Goal: Task Accomplishment & Management: Use online tool/utility

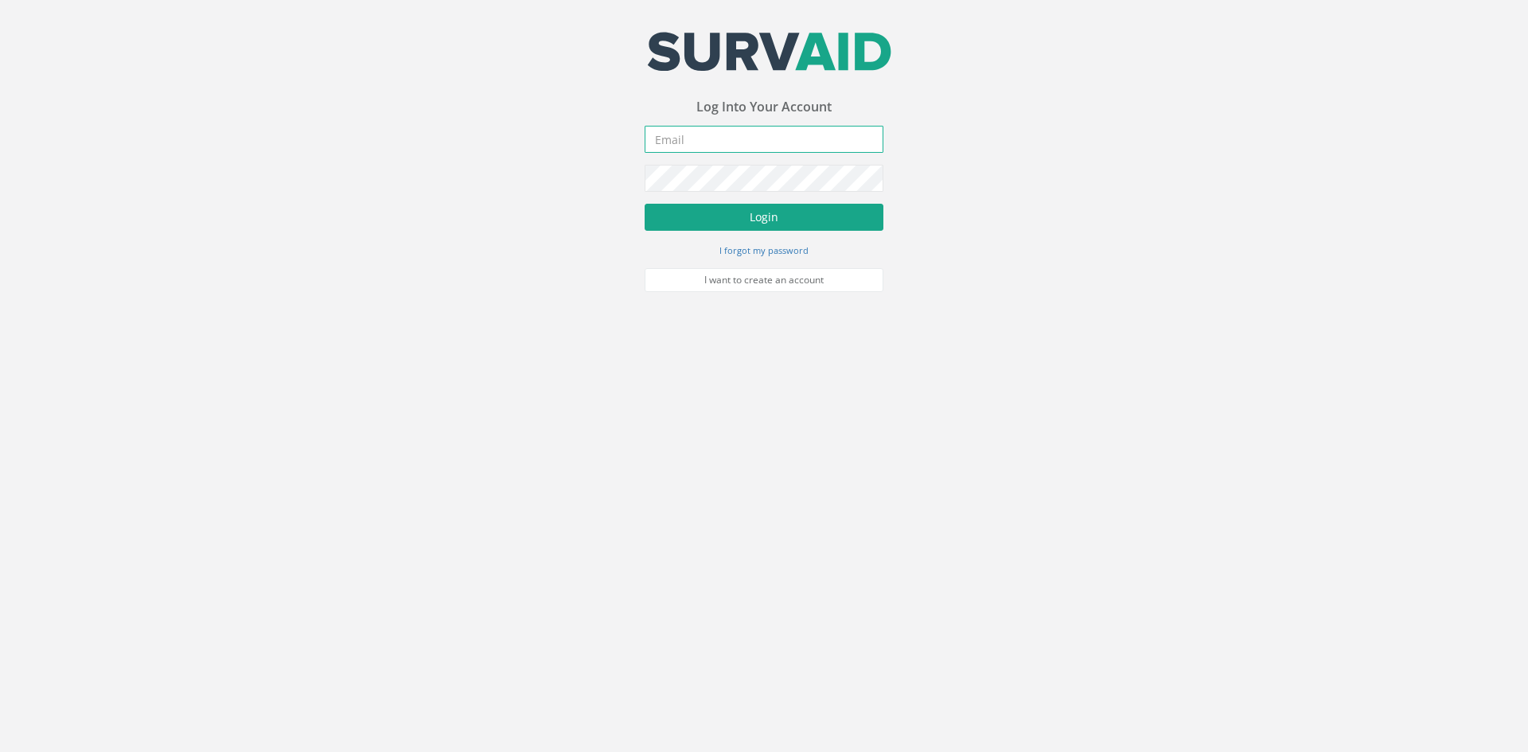
type input "[PERSON_NAME][EMAIL_ADDRESS][PERSON_NAME][DOMAIN_NAME]"
click at [748, 223] on button "Login" at bounding box center [764, 217] width 239 height 27
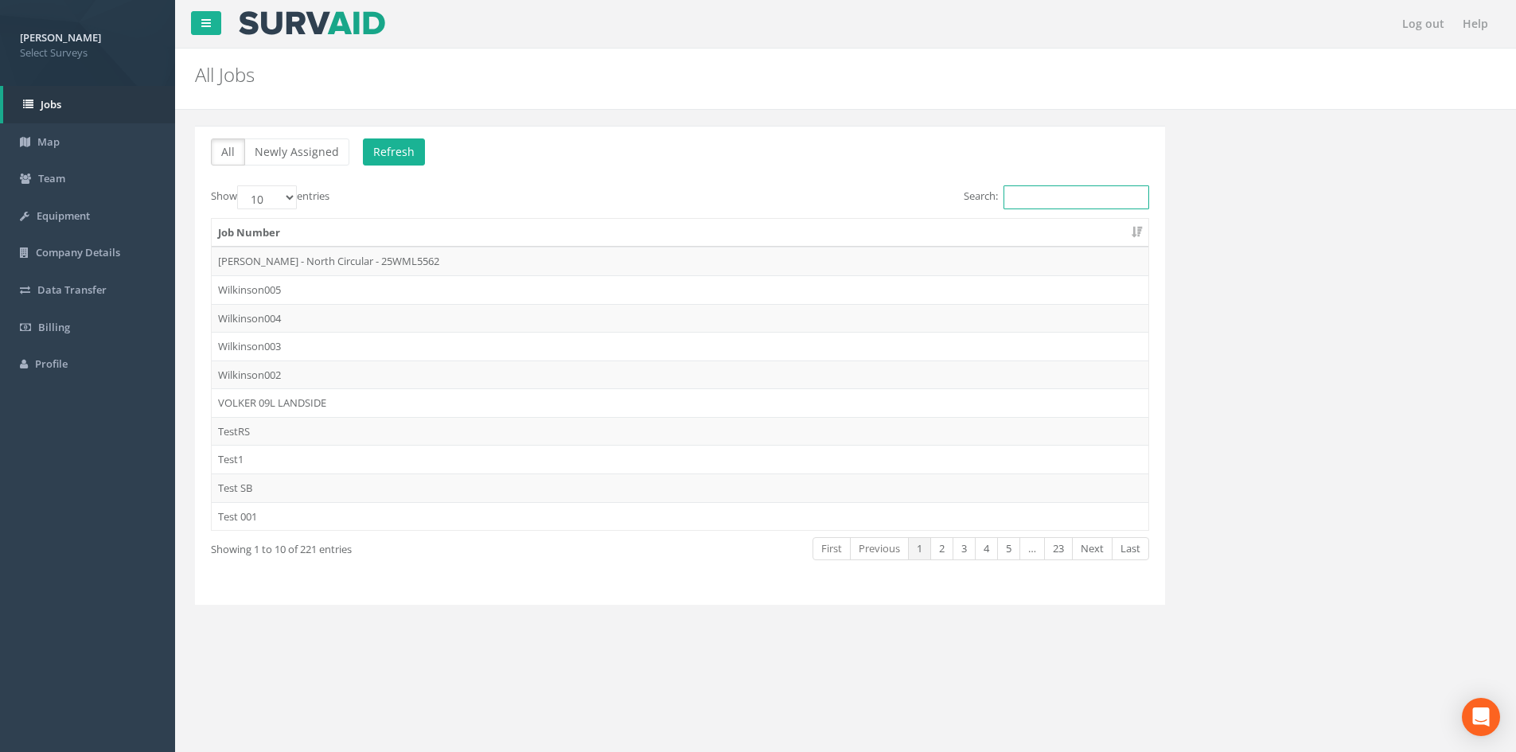
click at [1064, 193] on input "Search:" at bounding box center [1076, 197] width 146 height 24
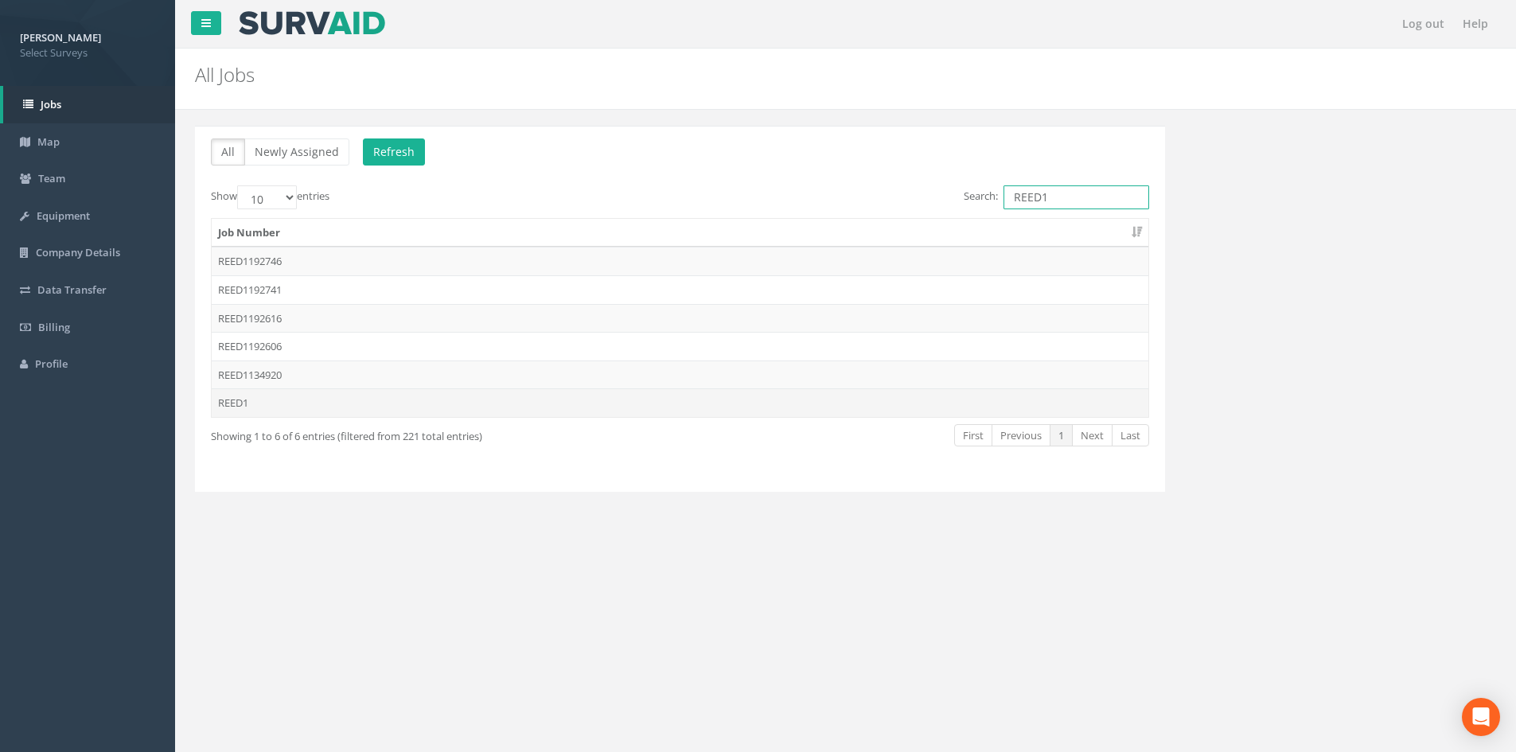
type input "REED1"
click at [690, 396] on td "REED1" at bounding box center [680, 402] width 937 height 29
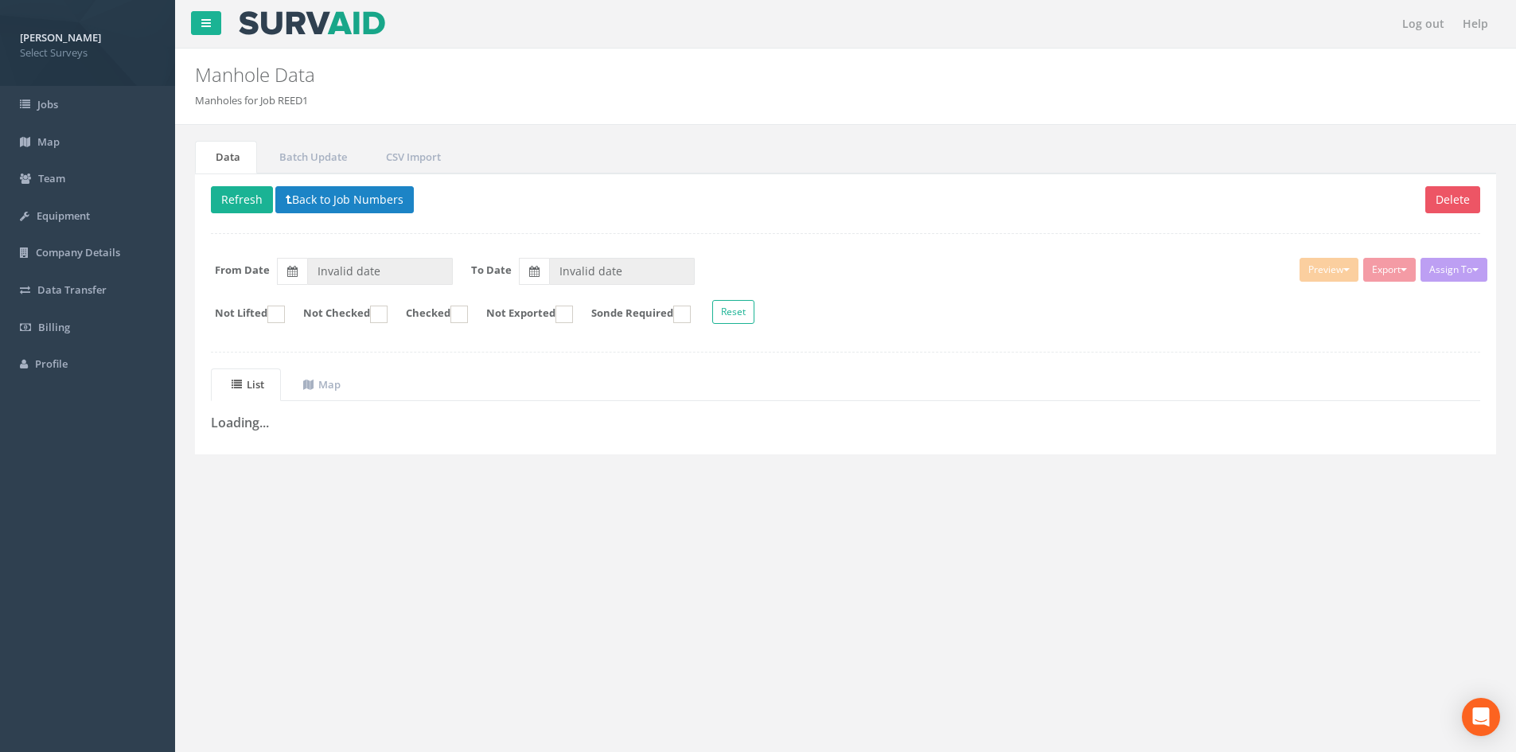
type input "[DATE]"
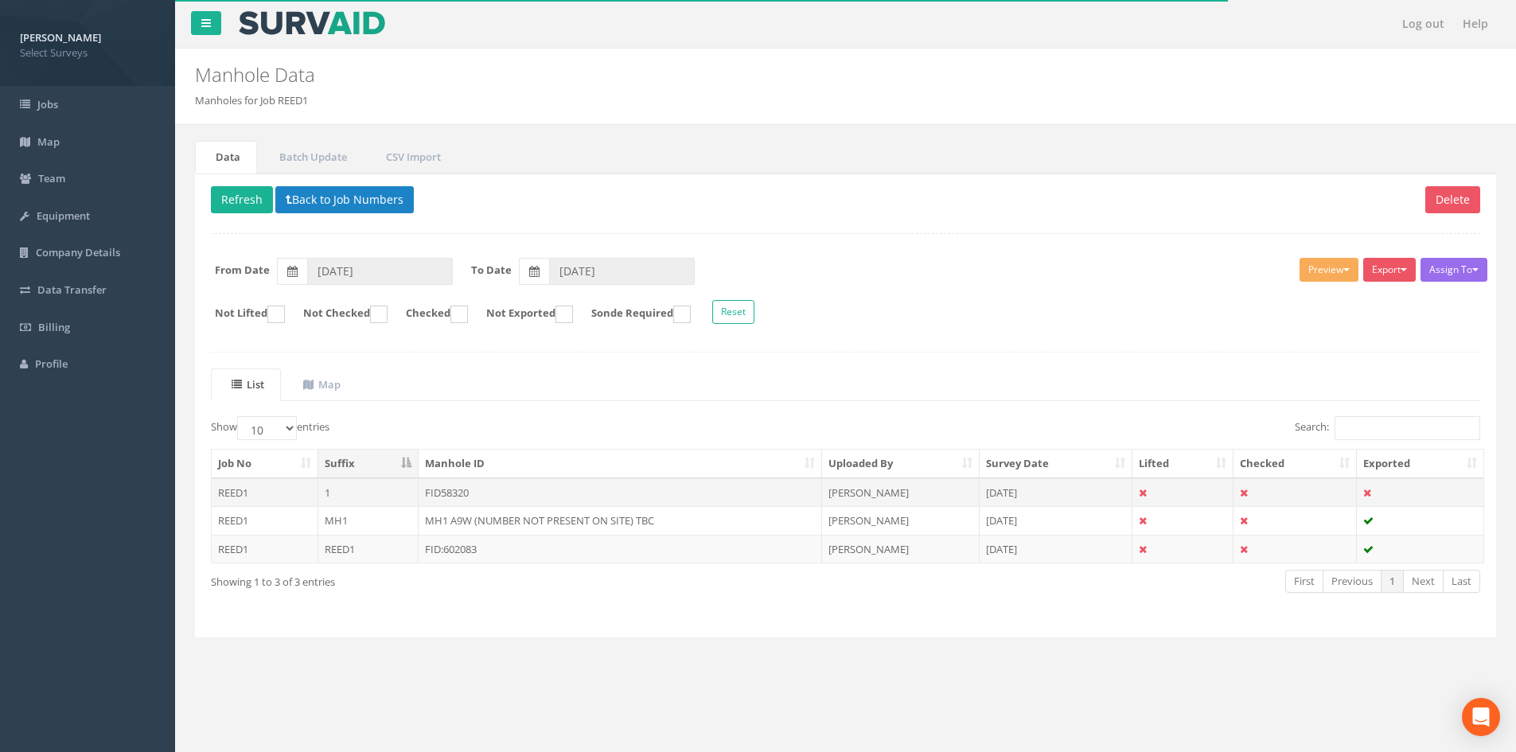
click at [465, 490] on td "FID58320" at bounding box center [620, 492] width 403 height 29
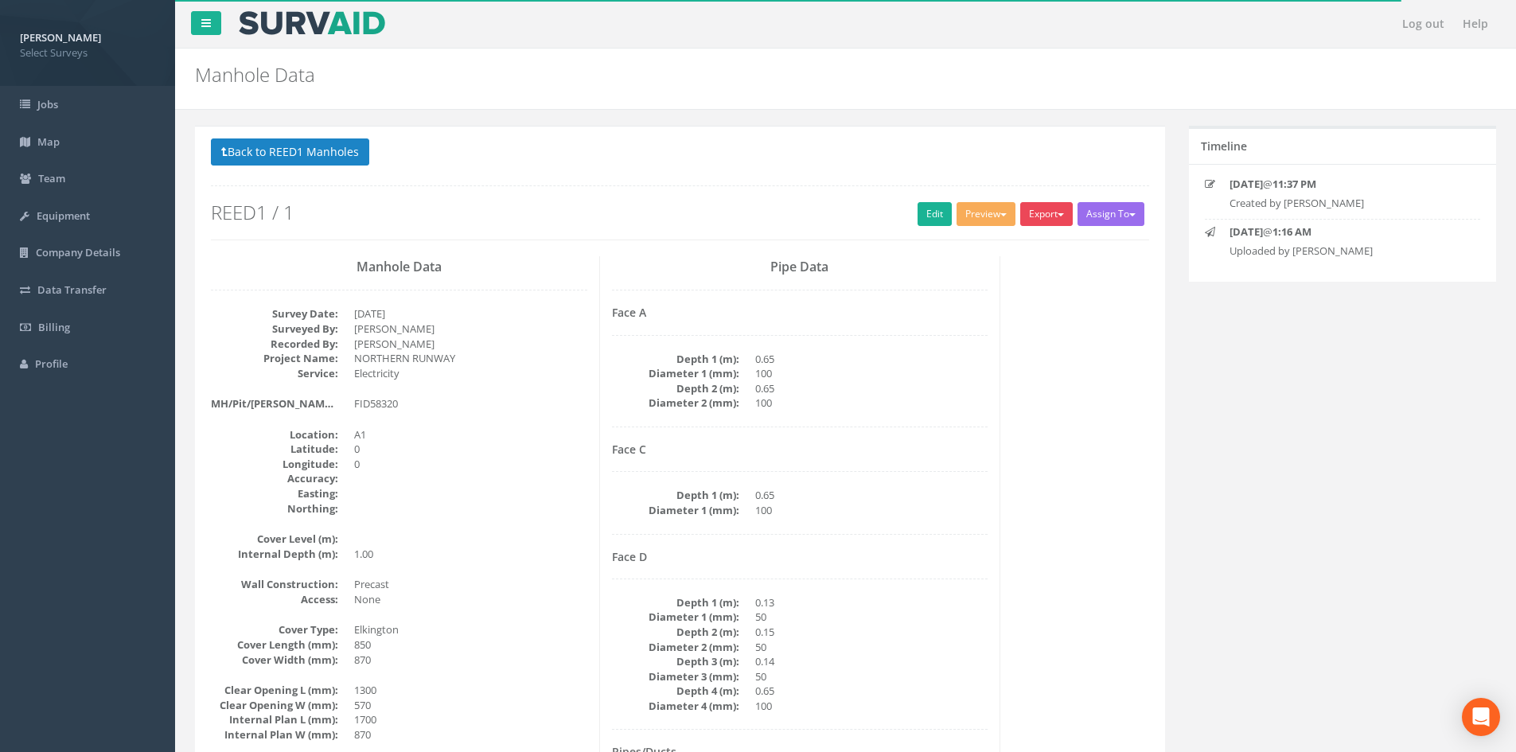
click at [1034, 217] on button "Export" at bounding box center [1046, 214] width 53 height 24
click at [1050, 244] on link "Select Surveys Heathrow" at bounding box center [1003, 247] width 142 height 25
